Goal: Contribute content: Add original content to the website for others to see

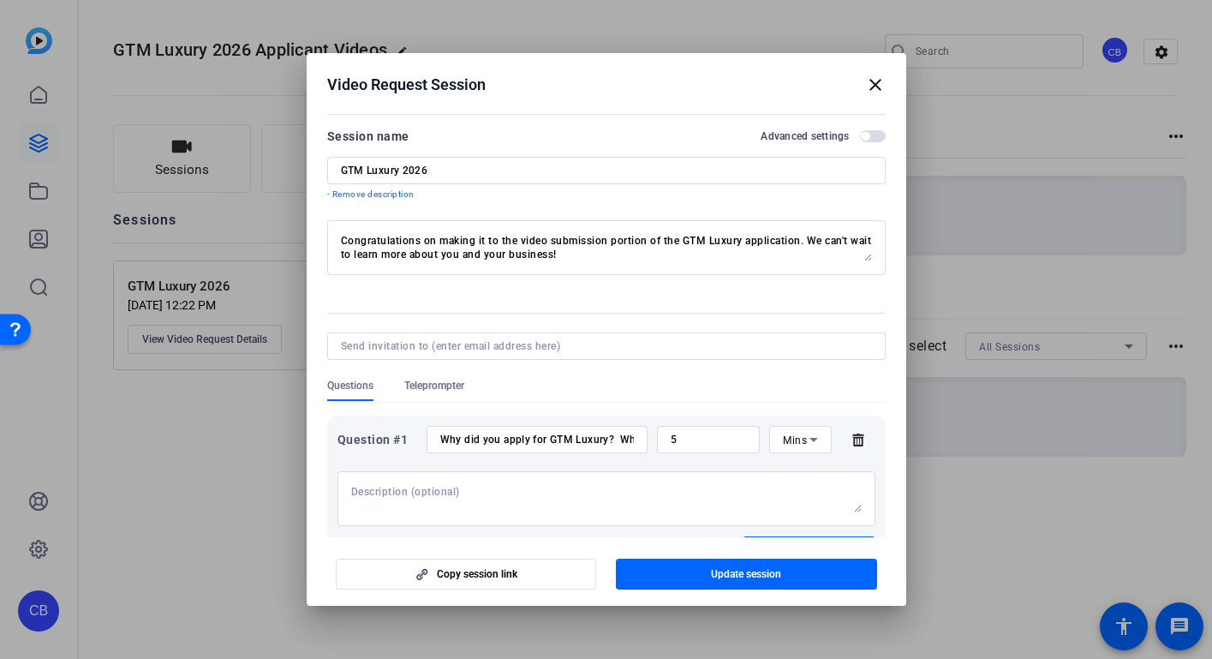
scroll to position [57, 0]
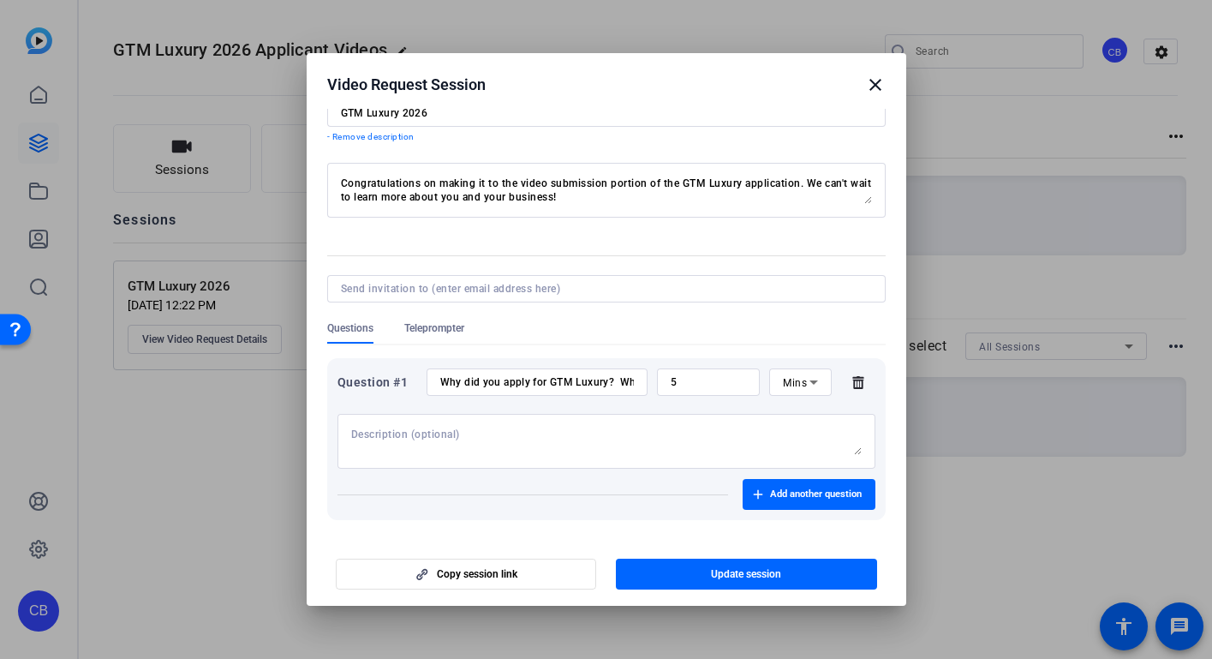
click at [873, 78] on mat-icon "close" at bounding box center [875, 85] width 21 height 21
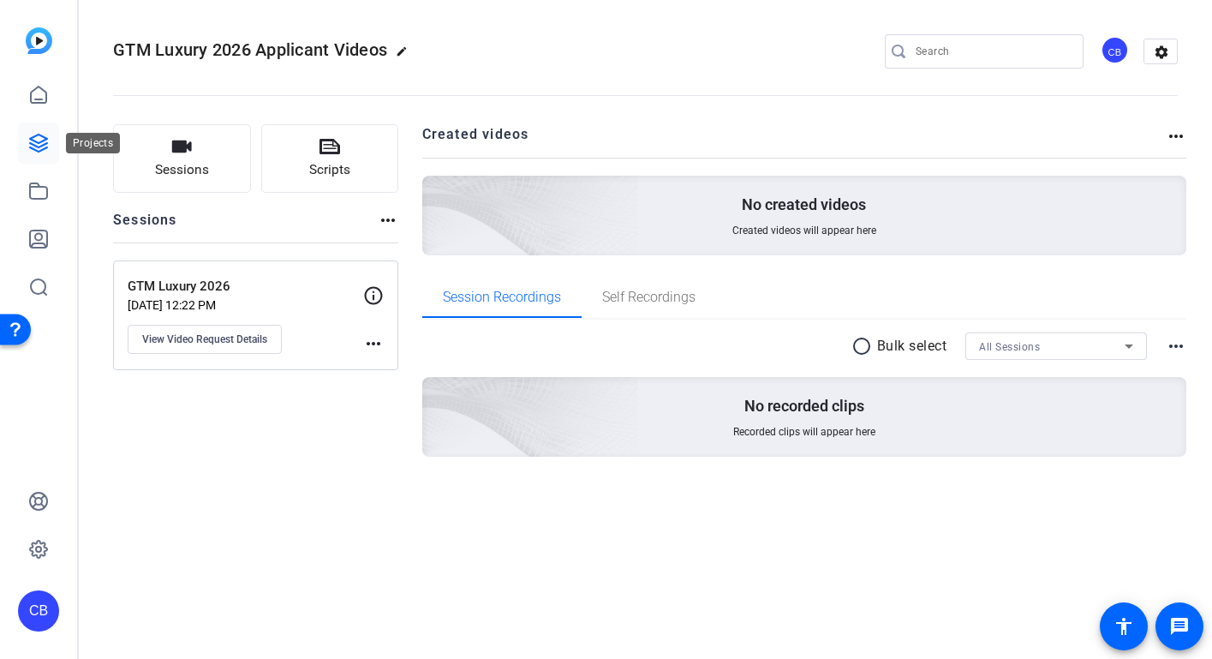
click at [37, 140] on icon at bounding box center [38, 143] width 21 height 21
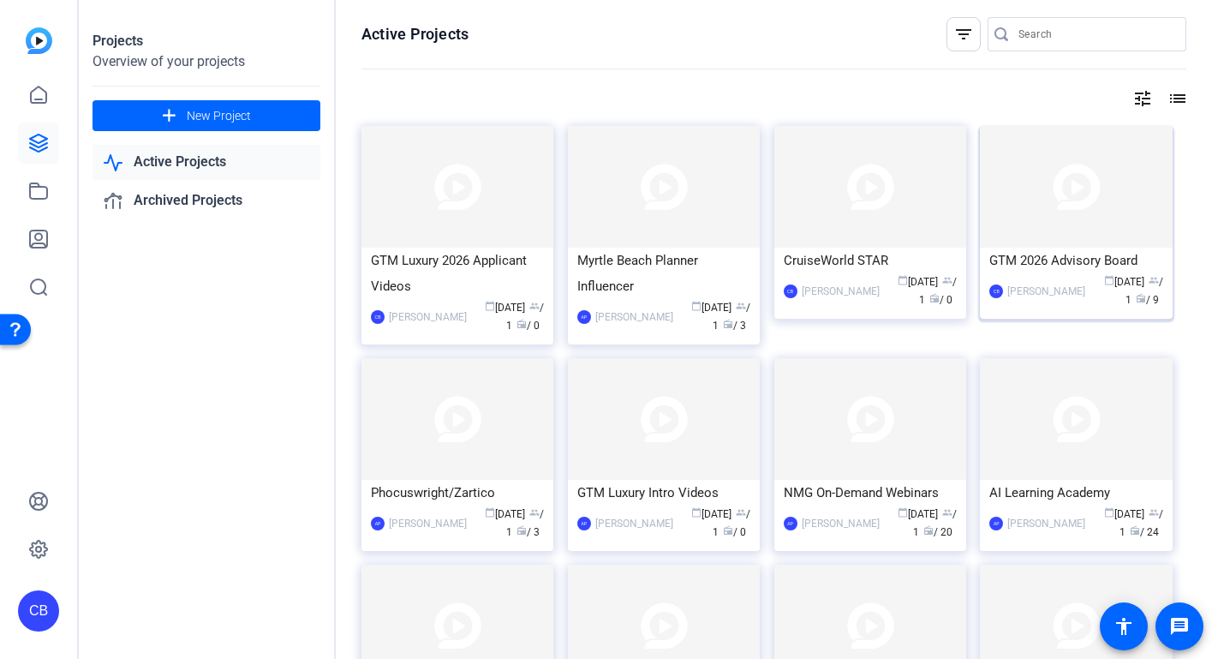
click at [1066, 248] on div "GTM 2026 Advisory Board" at bounding box center [1075, 261] width 173 height 26
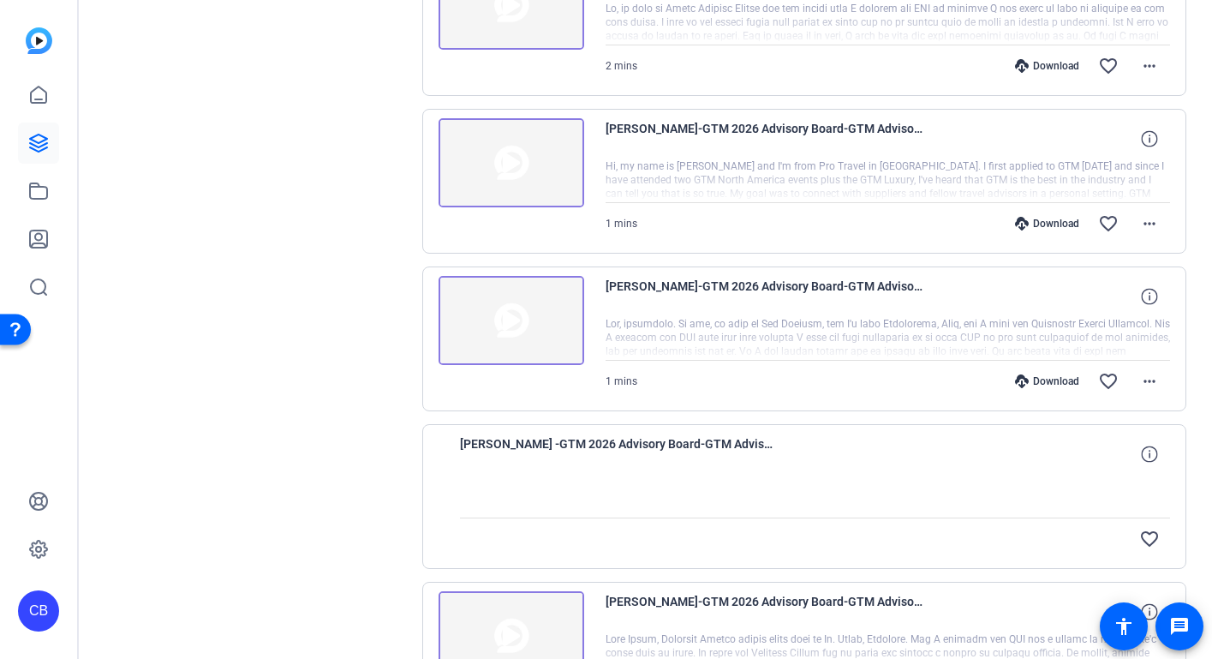
scroll to position [743, 0]
click at [1068, 376] on div "Download" at bounding box center [1046, 380] width 81 height 14
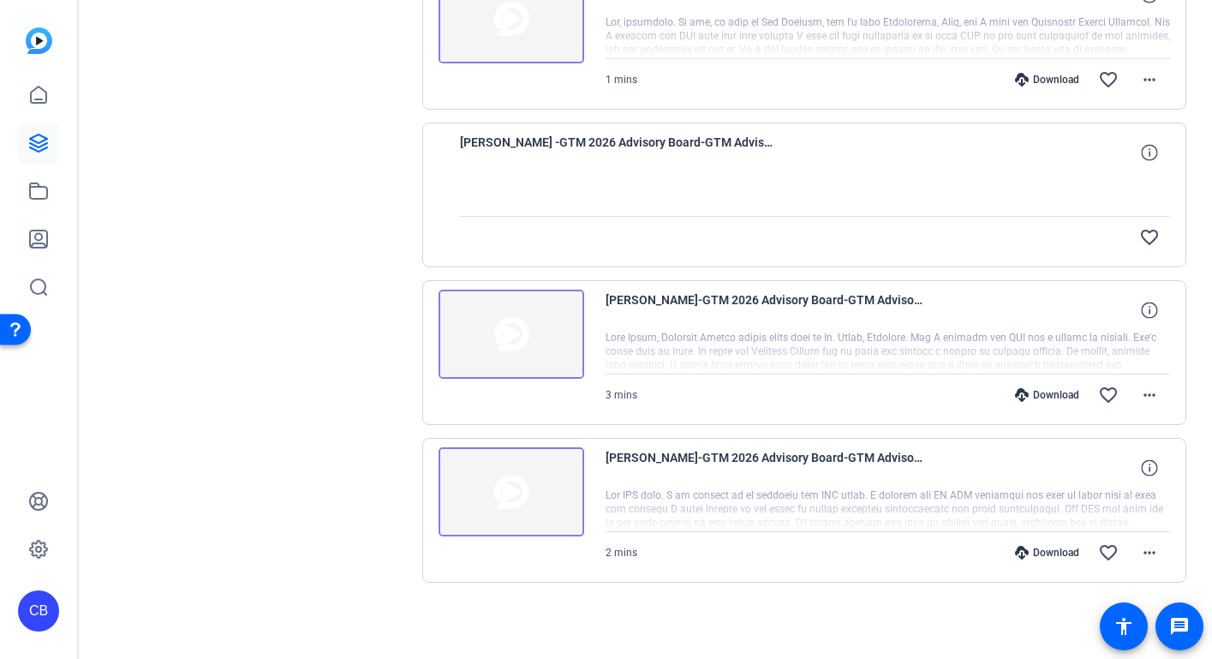
scroll to position [1042, 0]
click at [1061, 393] on div "Download" at bounding box center [1046, 395] width 81 height 14
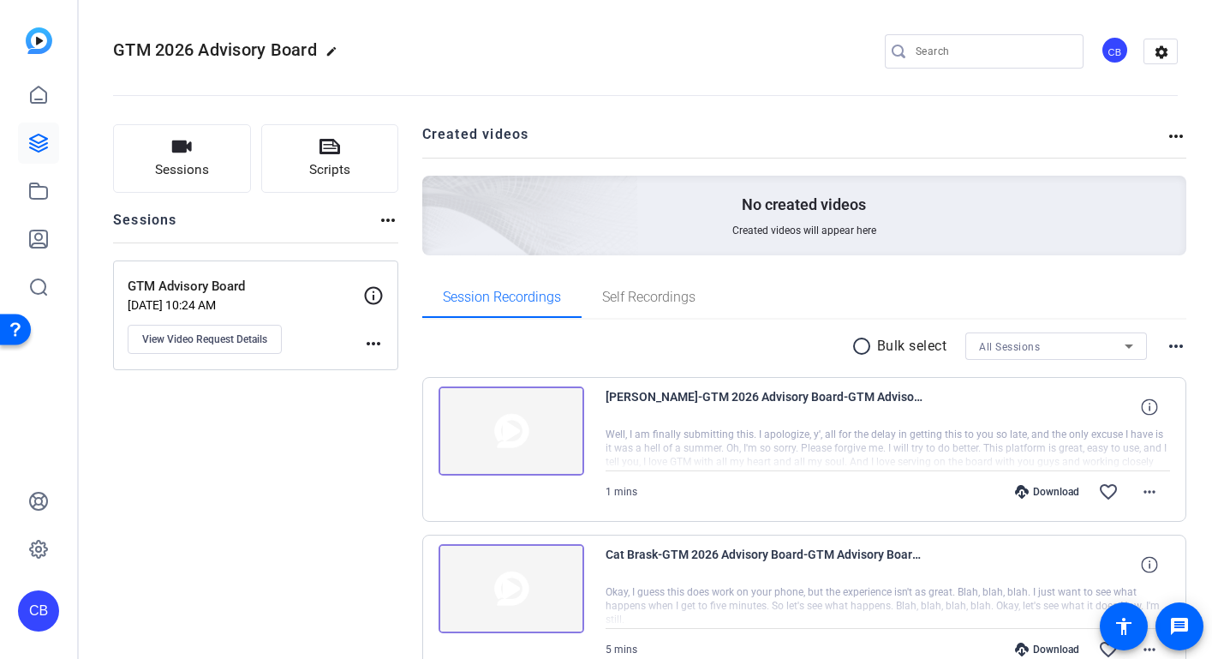
scroll to position [0, 0]
click at [33, 86] on icon at bounding box center [38, 95] width 21 height 21
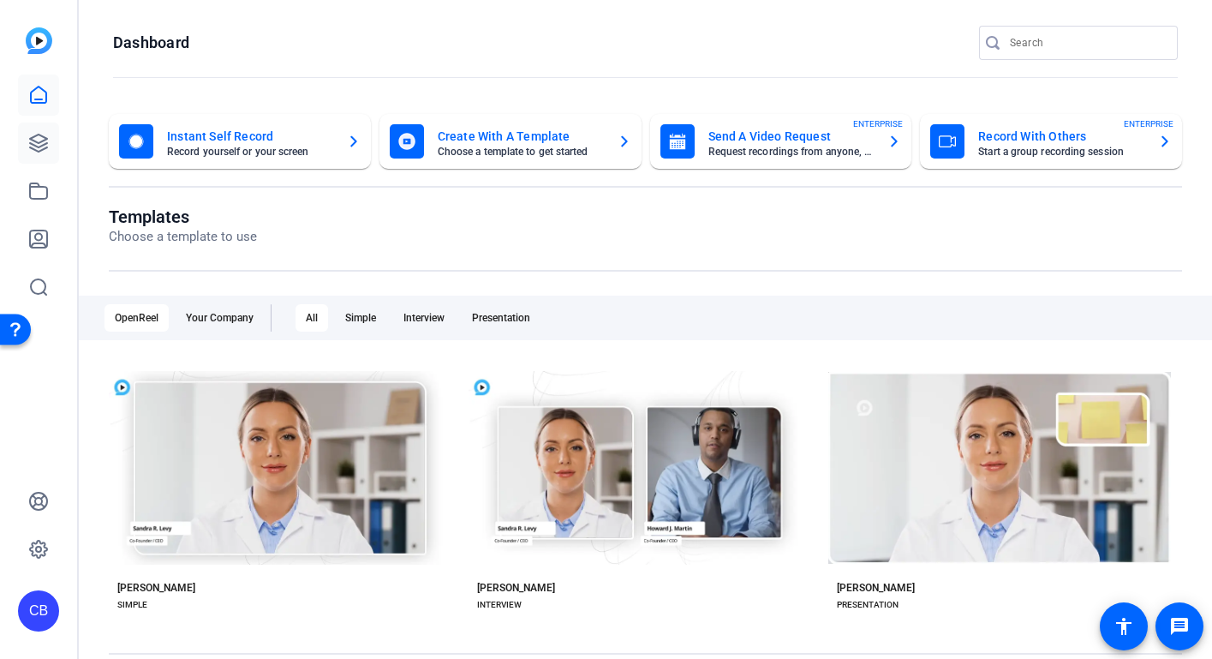
click at [36, 149] on icon at bounding box center [38, 143] width 21 height 21
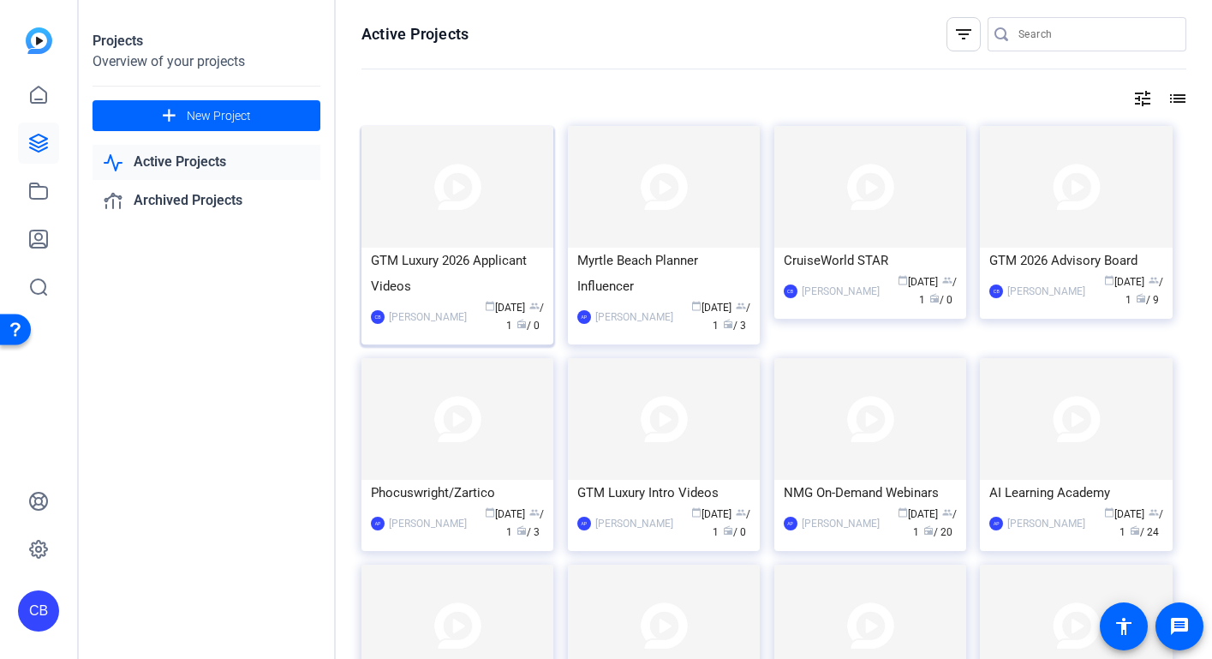
click at [436, 242] on img at bounding box center [457, 187] width 192 height 122
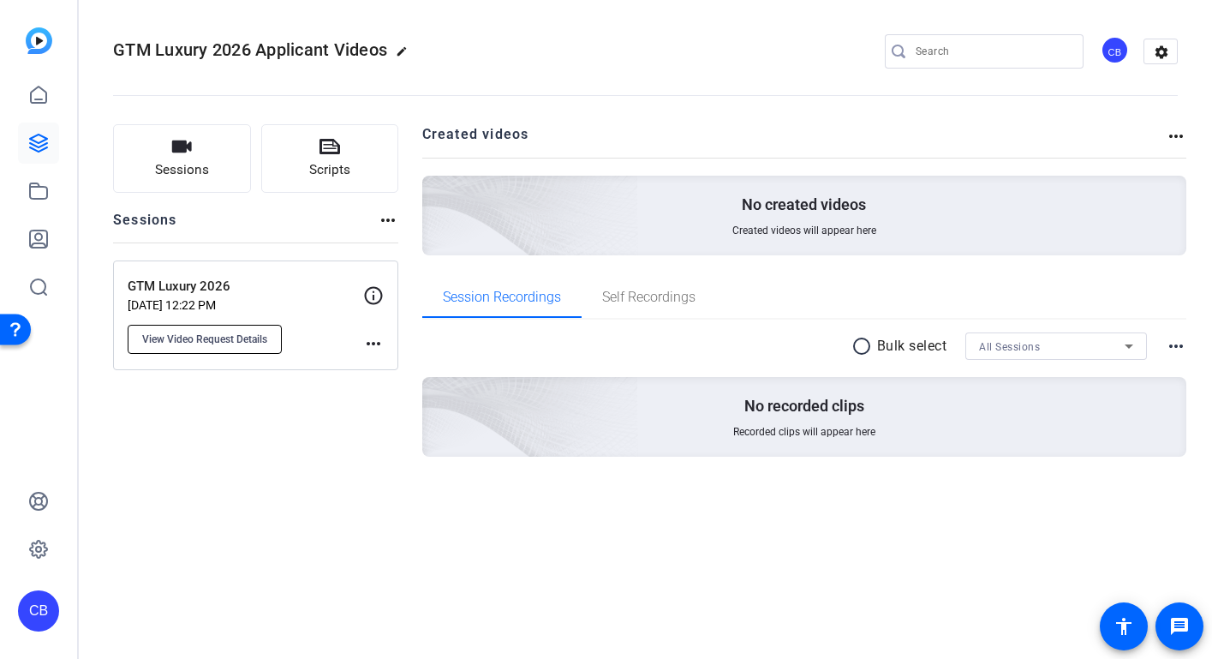
click at [258, 332] on span "View Video Request Details" at bounding box center [204, 339] width 125 height 14
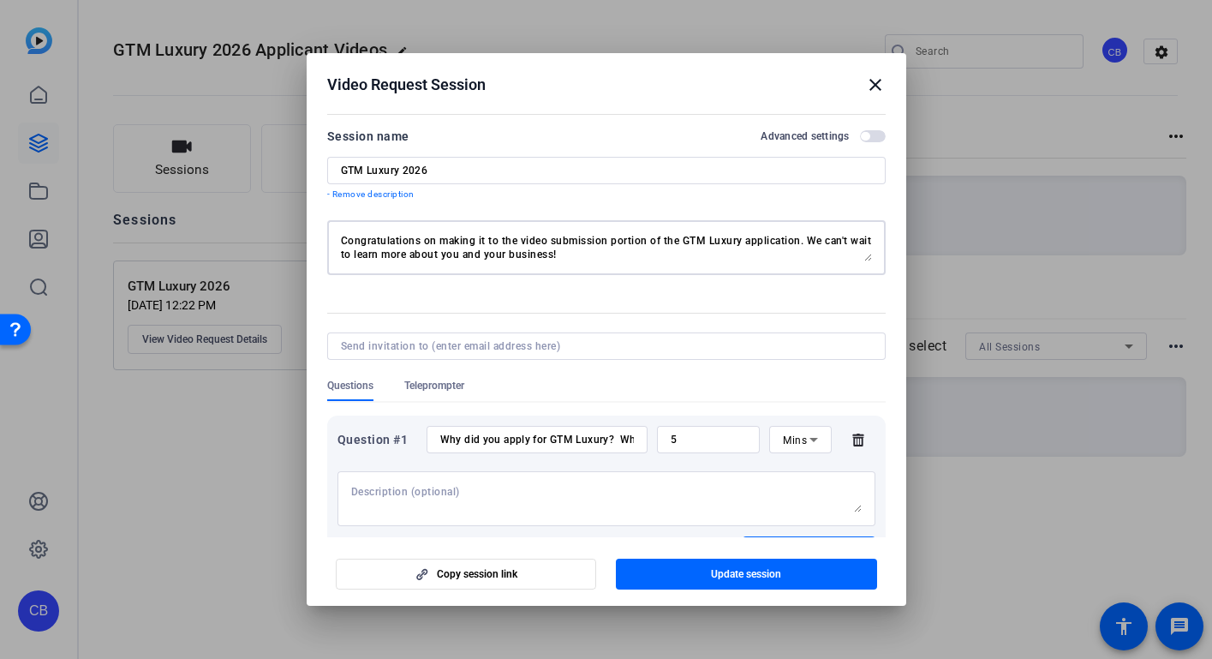
drag, startPoint x: 532, startPoint y: 255, endPoint x: 576, endPoint y: 258, distance: 44.6
click at [576, 258] on textarea "Congratulations on making it to the video submission portion of the GTM Luxury …" at bounding box center [606, 247] width 531 height 27
drag, startPoint x: 508, startPoint y: 257, endPoint x: 576, endPoint y: 259, distance: 68.5
click at [576, 259] on textarea "Congratulations on making it to the video submission portion of the GTM Luxury …" at bounding box center [606, 247] width 531 height 27
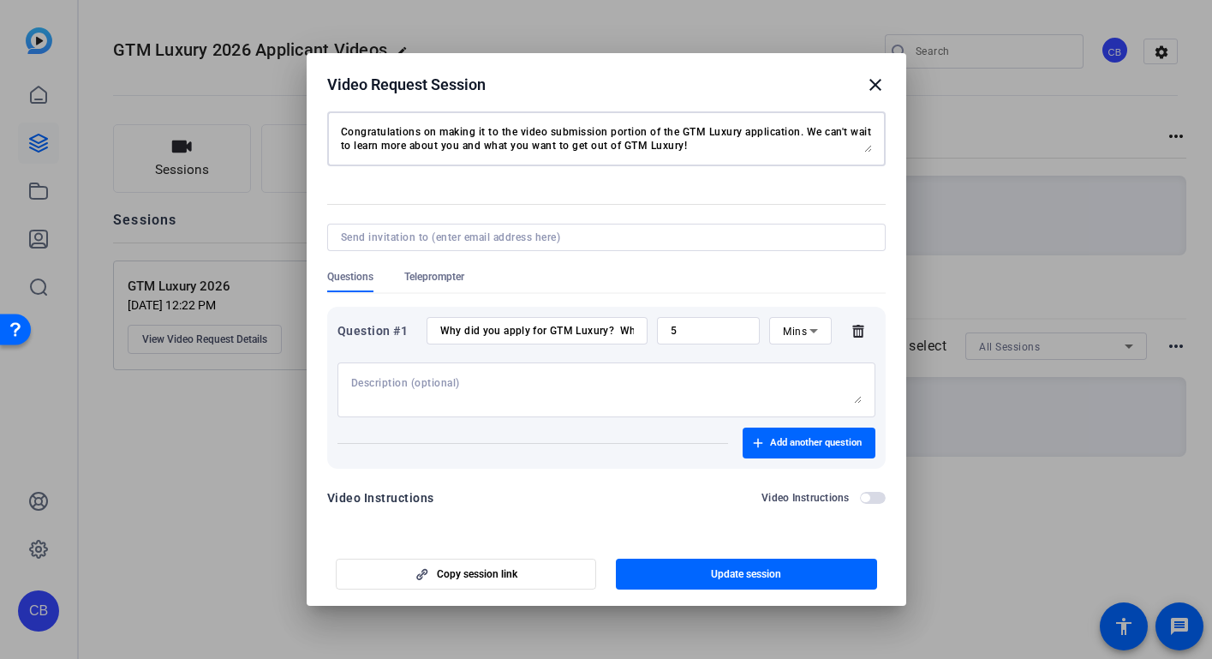
scroll to position [109, 0]
type textarea "Congratulations on making it to the video submission portion of the GTM Luxury …"
click at [569, 331] on input "Why did you apply for GTM Luxury? What goal or goals do you hope to achieve by …" at bounding box center [537, 331] width 194 height 14
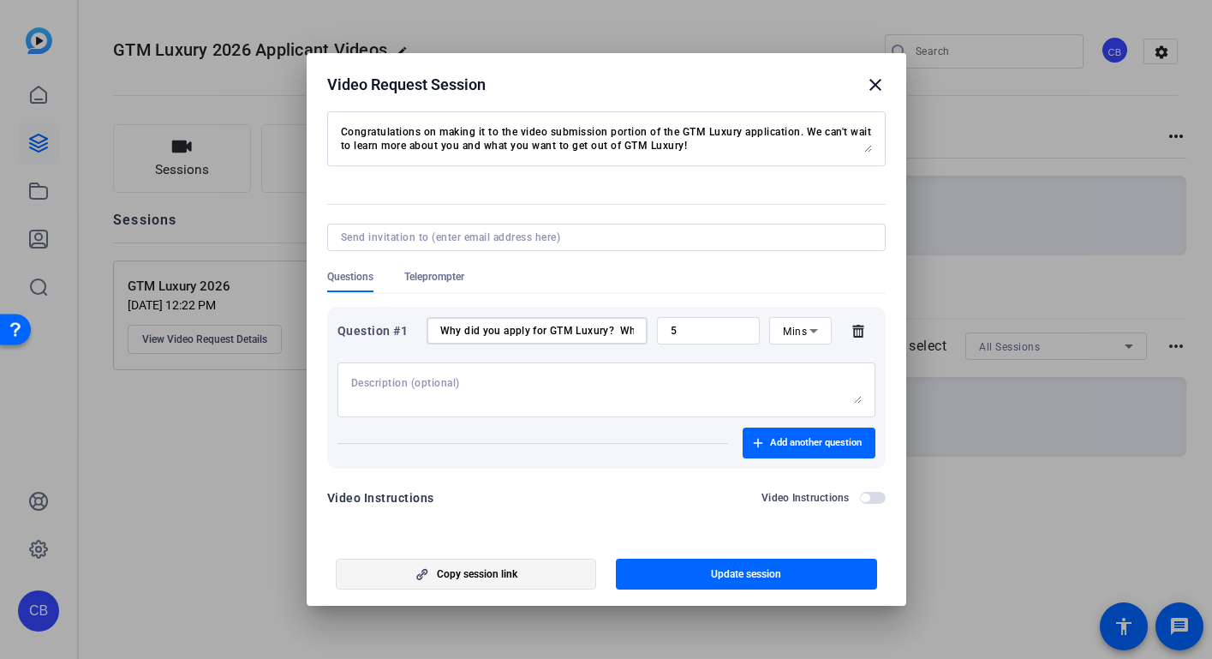
click at [488, 575] on span "Copy session link" at bounding box center [477, 574] width 81 height 14
click at [749, 571] on span "Update session" at bounding box center [746, 574] width 70 height 14
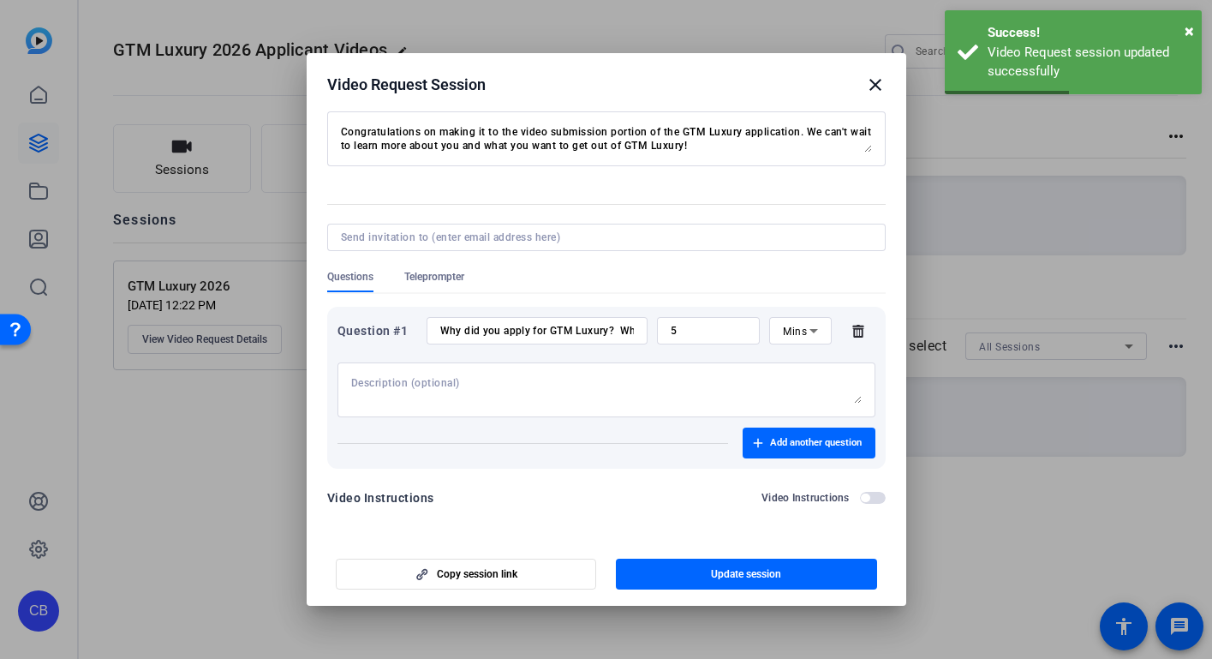
click at [875, 84] on mat-icon "close" at bounding box center [875, 85] width 21 height 21
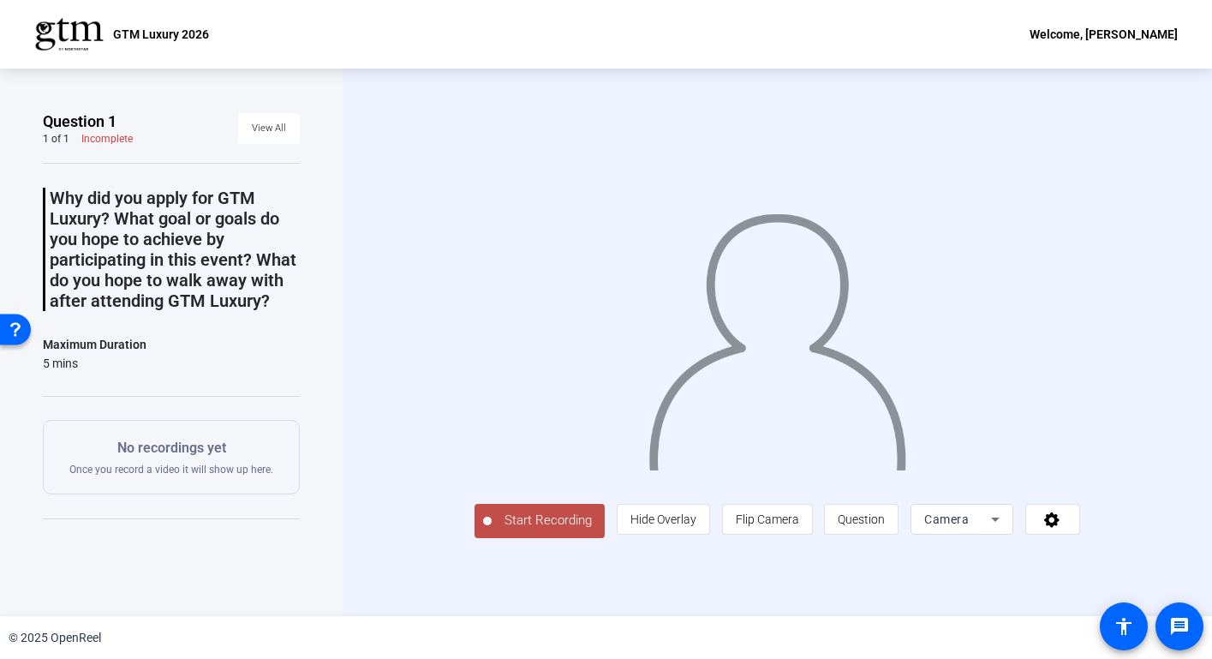
click at [1006, 529] on icon at bounding box center [995, 519] width 21 height 21
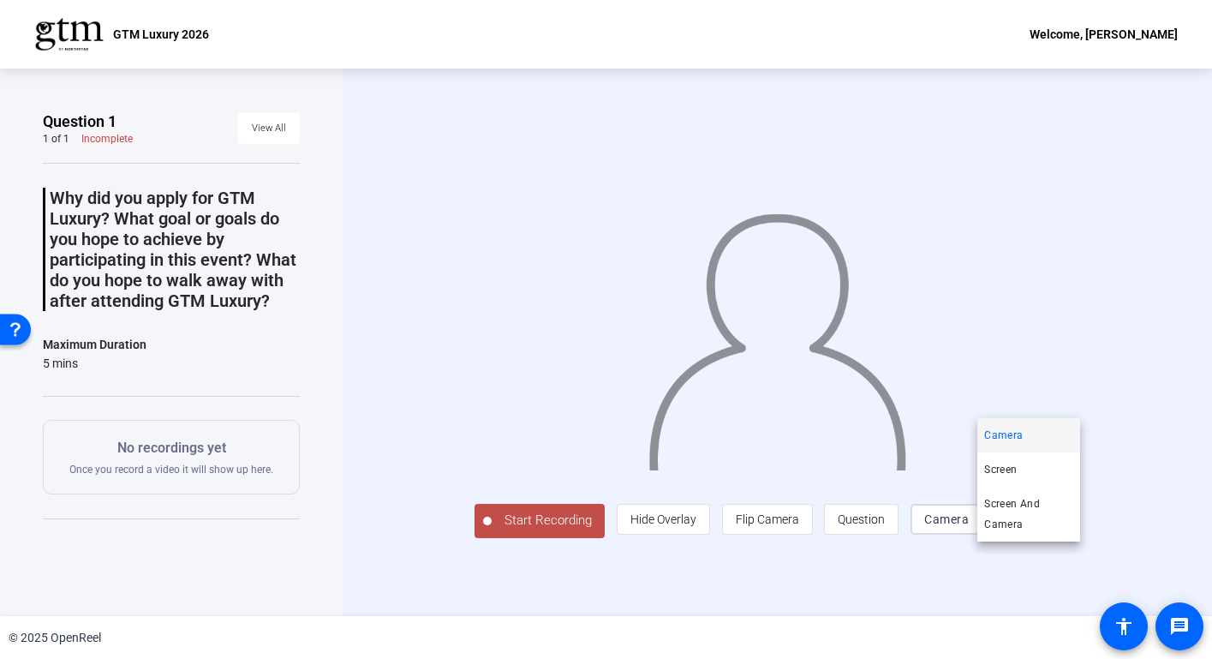
click at [1060, 555] on div at bounding box center [606, 329] width 1212 height 659
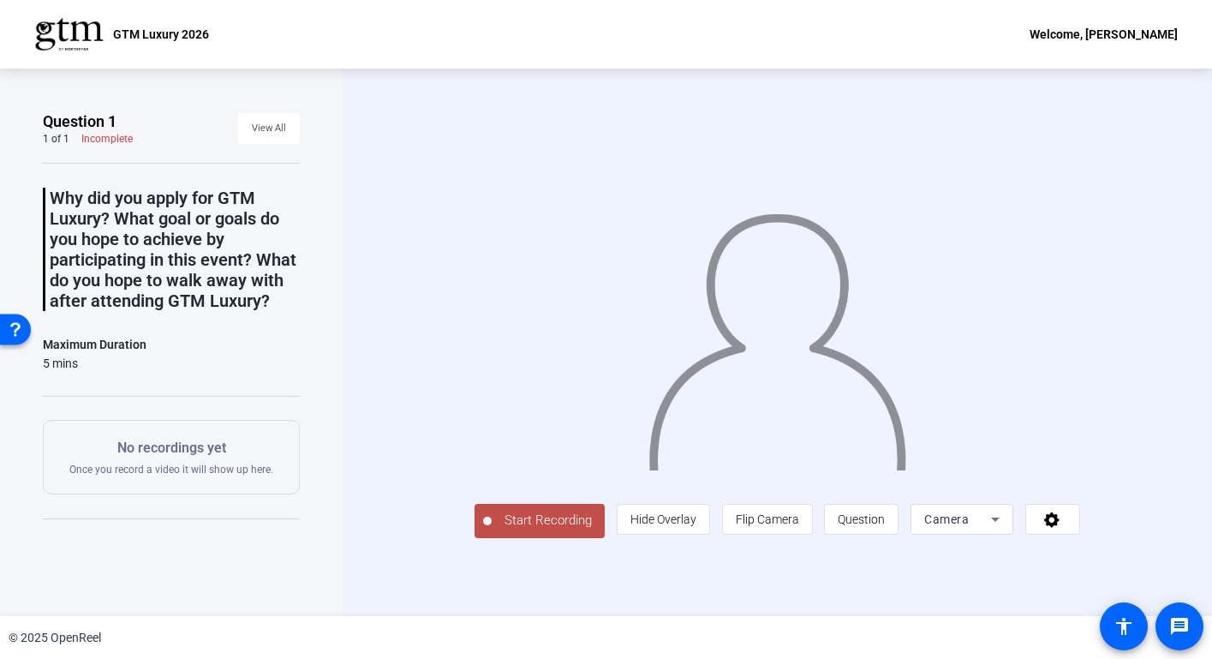
click at [523, 530] on span "Start Recording" at bounding box center [548, 521] width 113 height 20
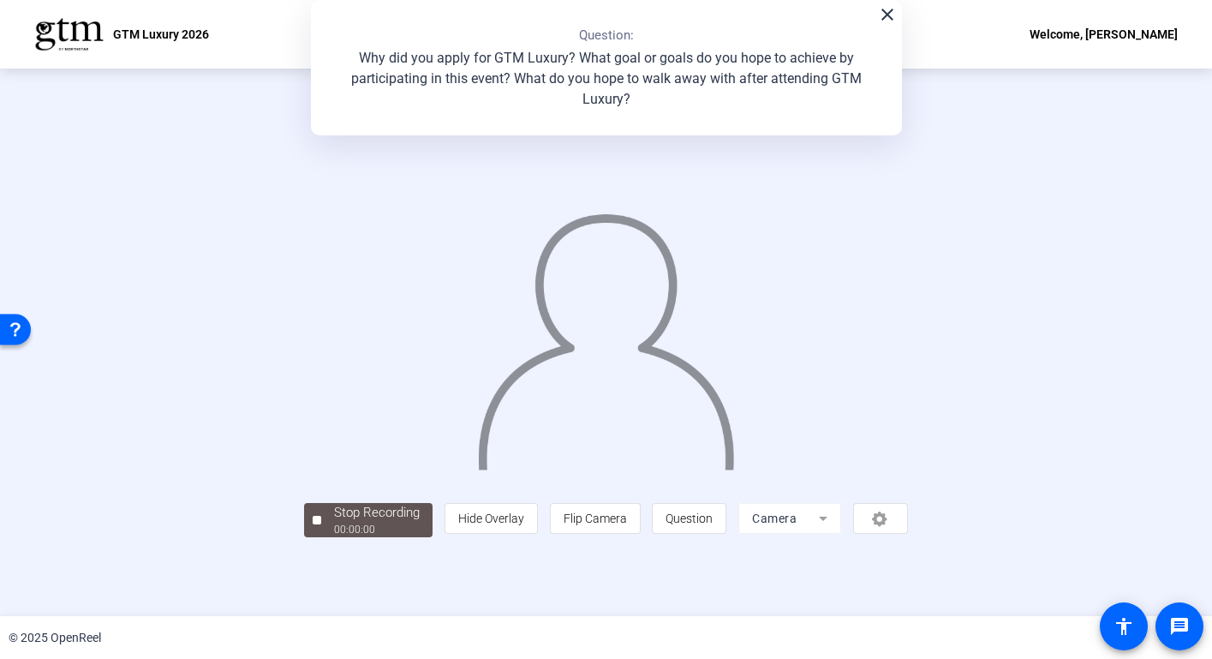
scroll to position [33, 0]
click at [524, 525] on span "Hide Overlay" at bounding box center [491, 518] width 66 height 14
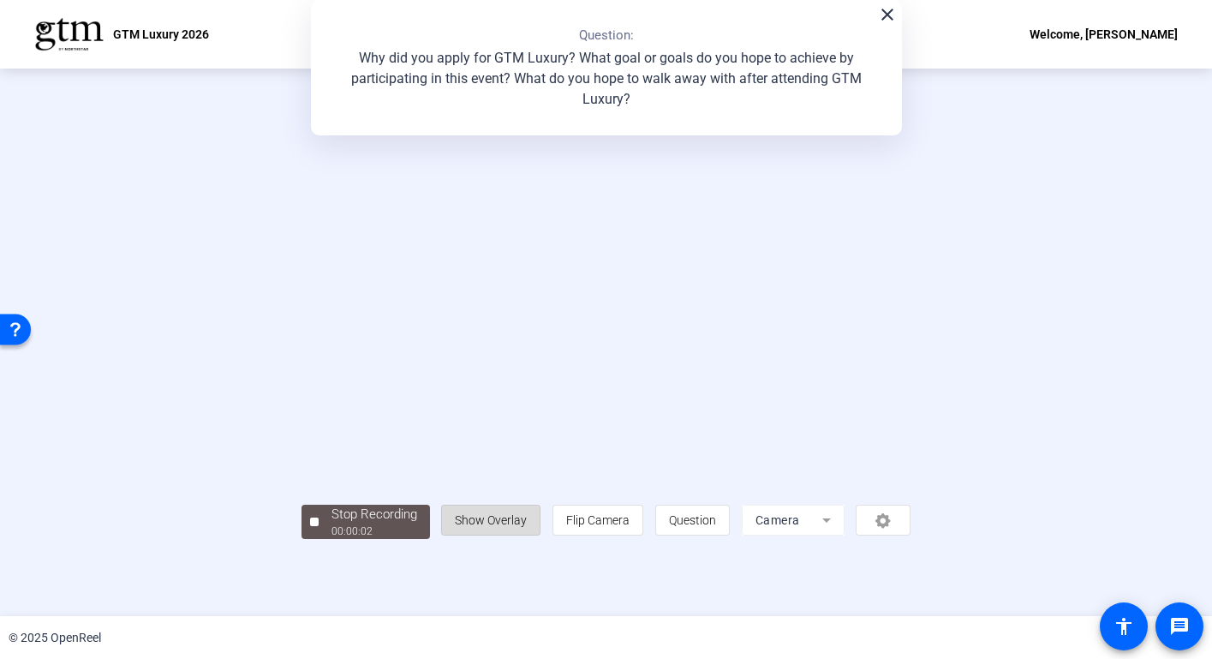
click at [527, 527] on span "Show Overlay" at bounding box center [491, 520] width 72 height 14
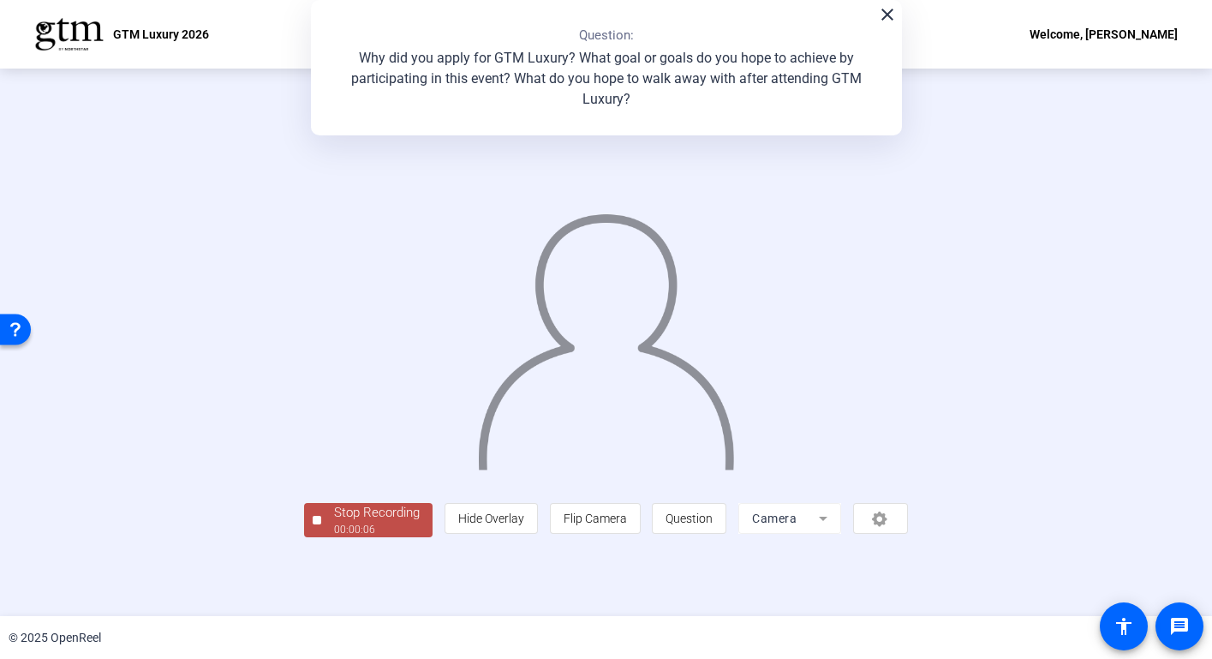
scroll to position [35, 0]
click at [321, 538] on span "Stop Recording 00:00:08" at bounding box center [376, 520] width 111 height 35
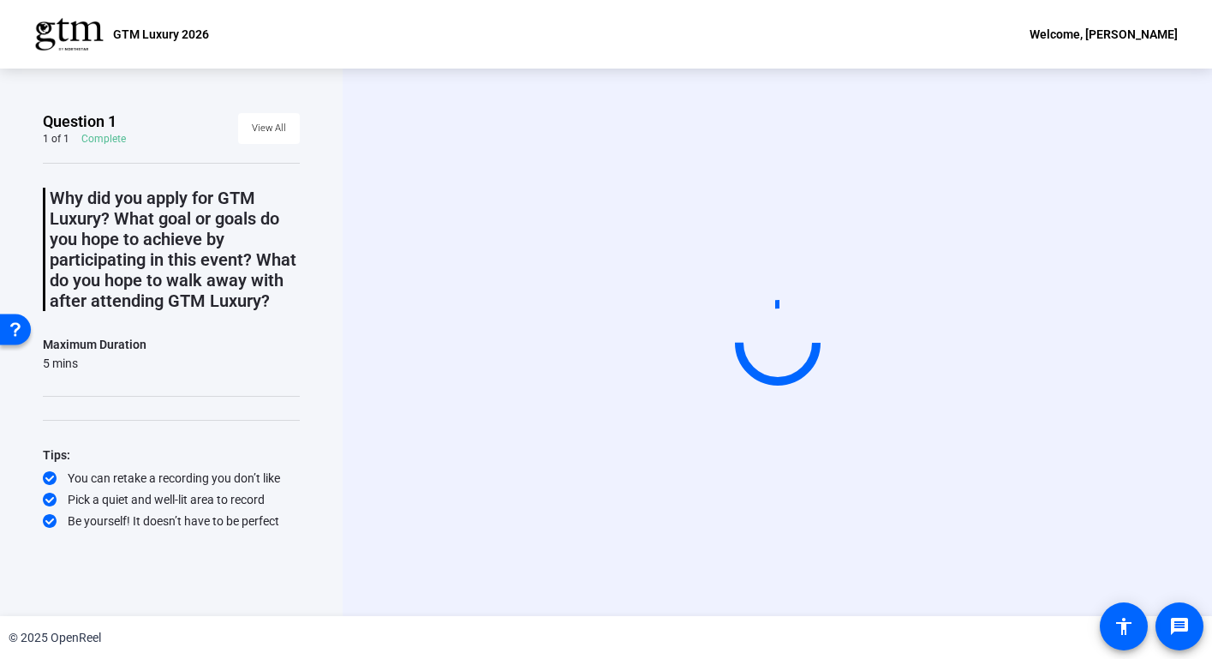
scroll to position [0, 0]
